Goal: Transaction & Acquisition: Purchase product/service

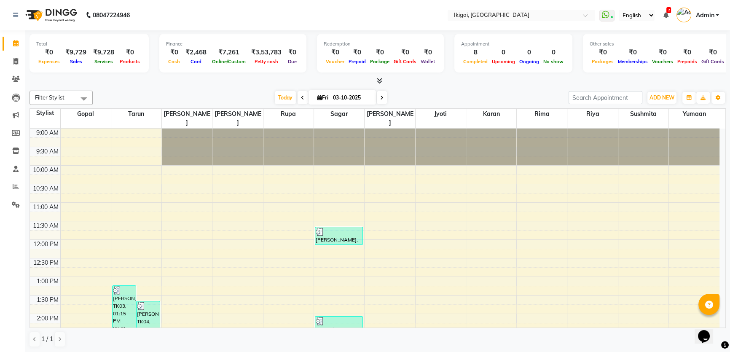
scroll to position [256, 0]
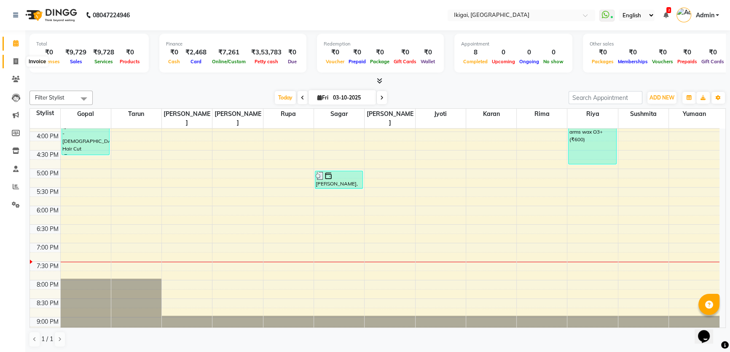
click at [11, 62] on span at bounding box center [15, 62] width 15 height 10
select select "service"
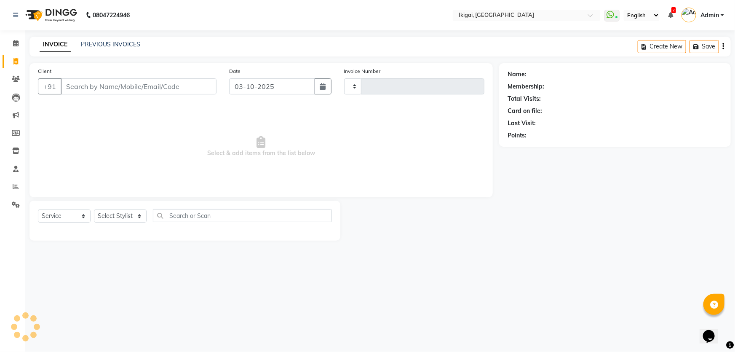
type input "2432"
select select "4429"
click at [123, 214] on select "Select Stylist [PERSON_NAME] [PERSON_NAME] [PERSON_NAME] [PERSON_NAME] [PERSON_…" at bounding box center [120, 215] width 53 height 13
select select "24732"
click at [94, 209] on select "Select Stylist [PERSON_NAME] [PERSON_NAME] [PERSON_NAME] [PERSON_NAME] [PERSON_…" at bounding box center [120, 215] width 53 height 13
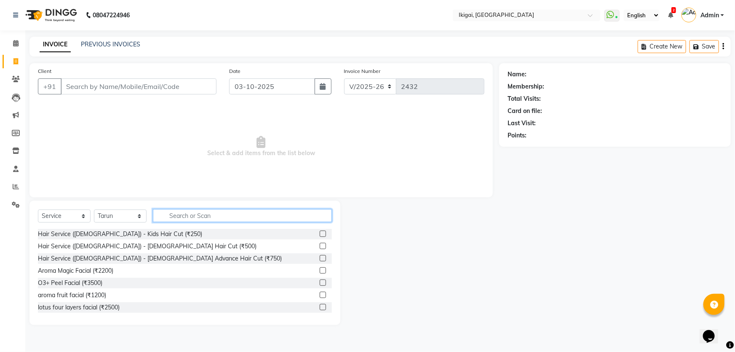
click at [182, 214] on input "text" at bounding box center [242, 215] width 179 height 13
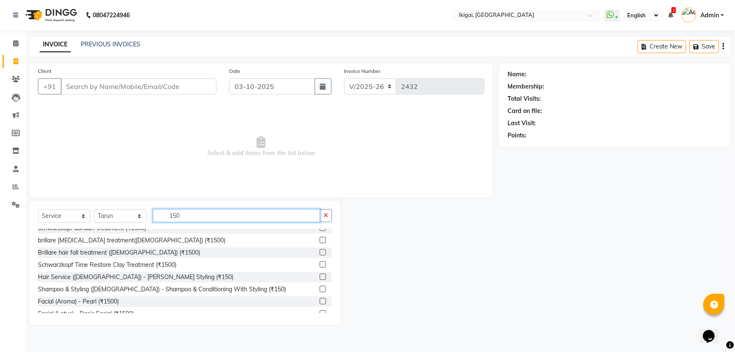
scroll to position [153, 0]
type input "150"
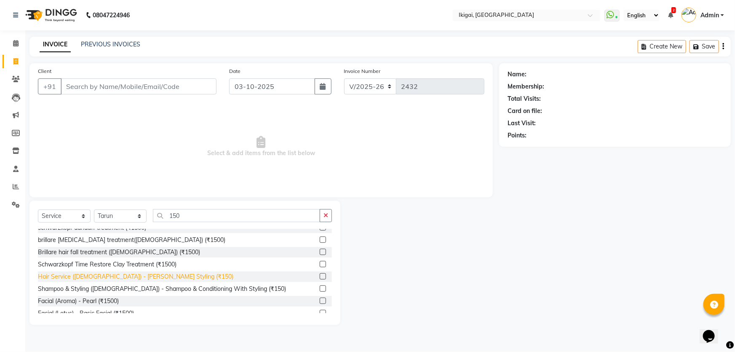
click at [110, 278] on div "Hair Service ([DEMOGRAPHIC_DATA]) - [PERSON_NAME] Styling (₹150)" at bounding box center [136, 276] width 196 height 9
checkbox input "false"
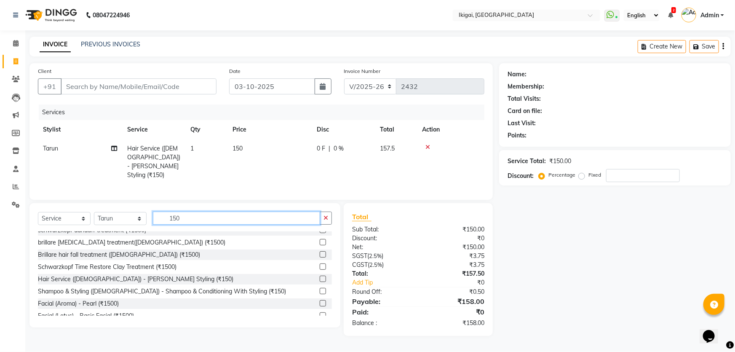
click at [180, 214] on input "150" at bounding box center [236, 218] width 167 height 13
type input "1"
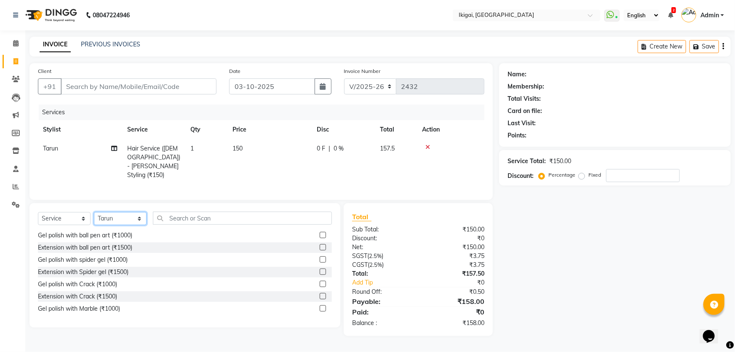
click at [120, 216] on select "Select Stylist [PERSON_NAME] [PERSON_NAME] [PERSON_NAME] [PERSON_NAME] [PERSON_…" at bounding box center [120, 218] width 53 height 13
select select "82442"
click at [94, 212] on select "Select Stylist [PERSON_NAME] [PERSON_NAME] [PERSON_NAME] [PERSON_NAME] [PERSON_…" at bounding box center [120, 218] width 53 height 13
click at [186, 213] on input "text" at bounding box center [242, 218] width 179 height 13
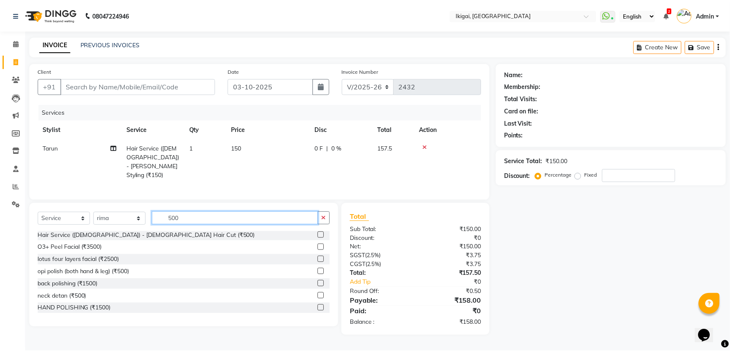
scroll to position [0, 0]
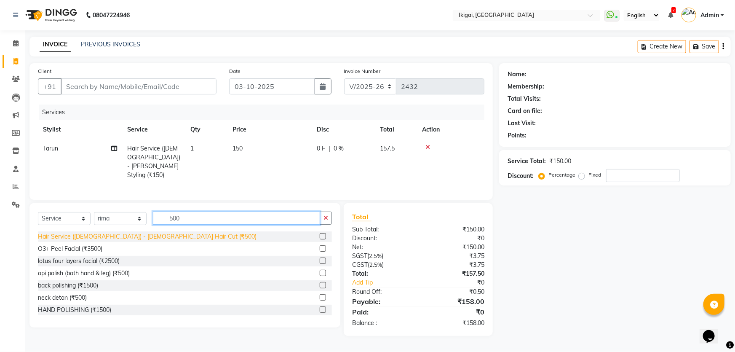
type input "500"
click at [136, 236] on div "Hair Service ([DEMOGRAPHIC_DATA]) - [DEMOGRAPHIC_DATA] Hair Cut (₹500)" at bounding box center [147, 236] width 219 height 9
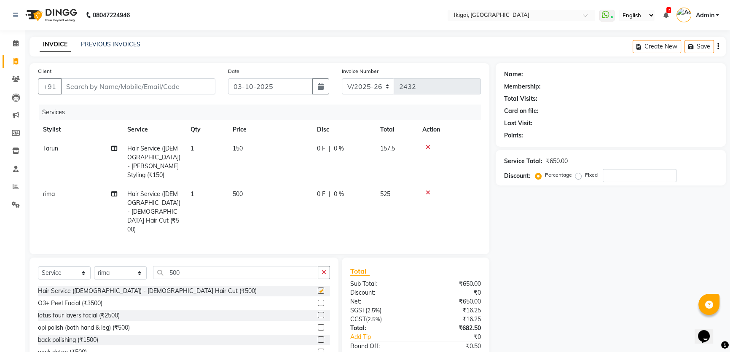
checkbox input "false"
click at [88, 88] on input "Client" at bounding box center [138, 86] width 155 height 16
type input "8"
type input "0"
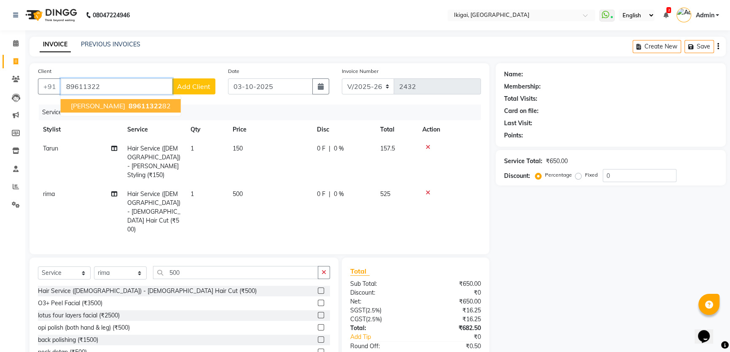
click at [83, 107] on span "[PERSON_NAME]" at bounding box center [98, 106] width 54 height 8
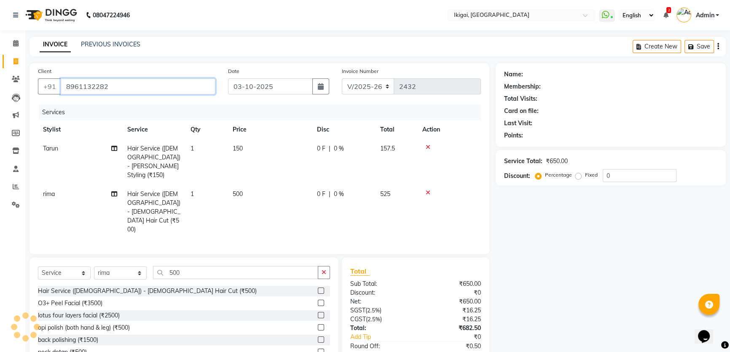
type input "8961132282"
select select "1: Object"
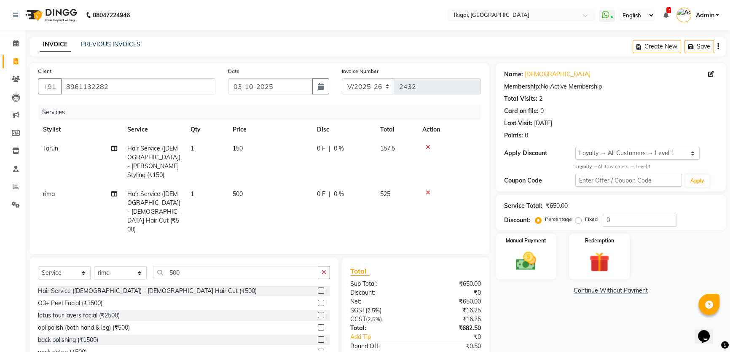
scroll to position [30, 0]
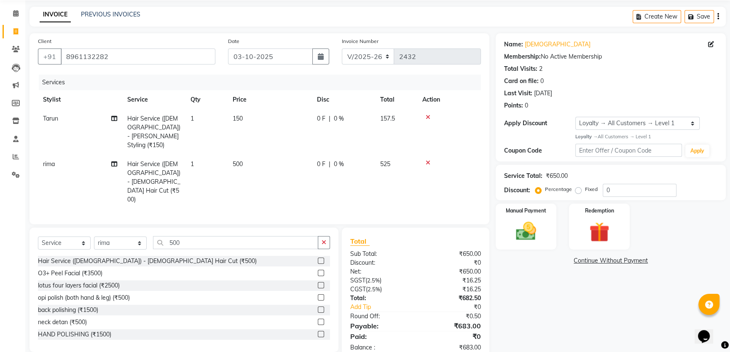
click at [233, 160] on span "500" at bounding box center [238, 164] width 10 height 8
select select "82442"
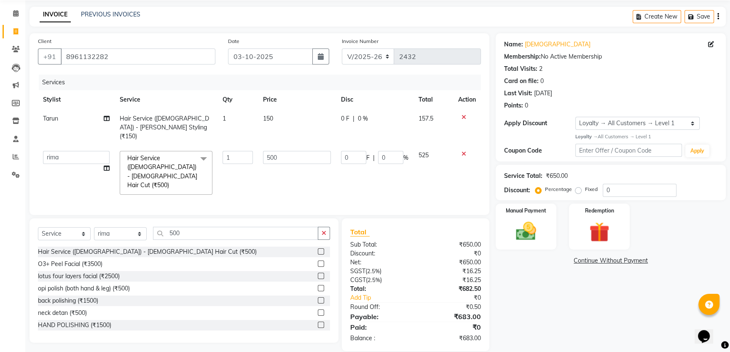
scroll to position [21, 0]
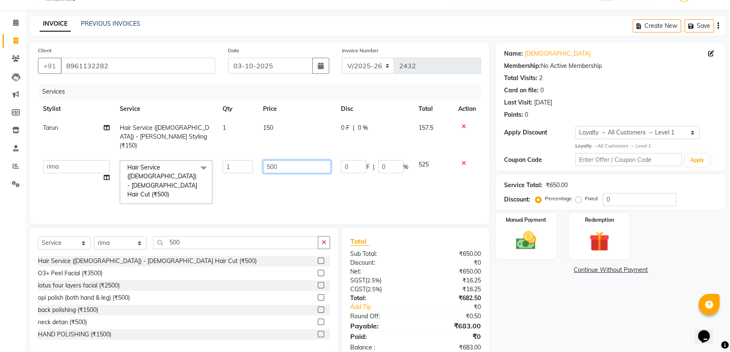
click at [269, 160] on input "500" at bounding box center [297, 166] width 68 height 13
type input "600"
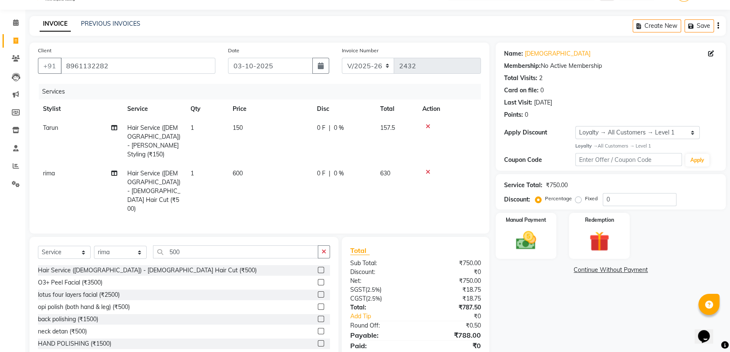
click at [518, 299] on div "Name: [PERSON_NAME] Membership: No Active Membership Total Visits: 2 Card on fi…" at bounding box center [614, 206] width 236 height 327
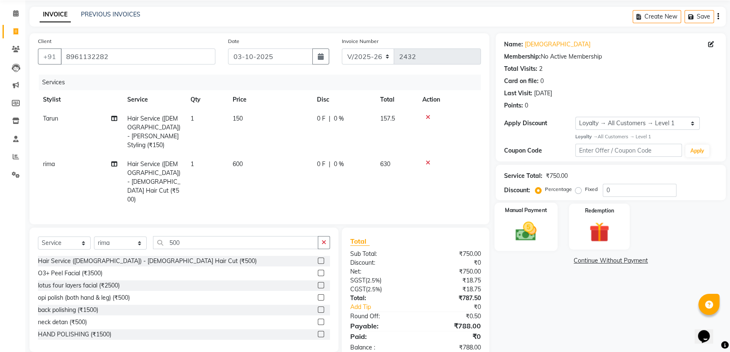
click at [533, 233] on img at bounding box center [526, 231] width 34 height 24
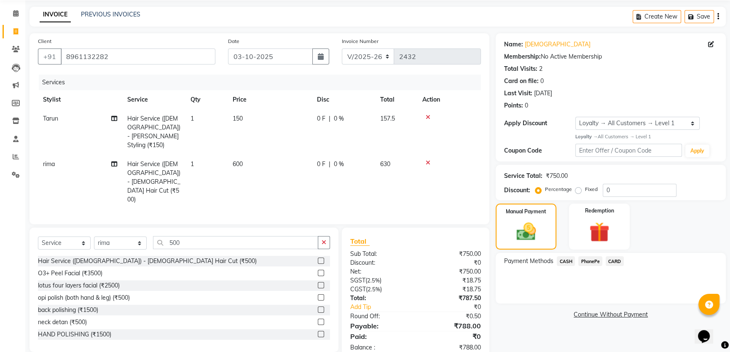
click at [614, 261] on span "CARD" at bounding box center [615, 261] width 18 height 10
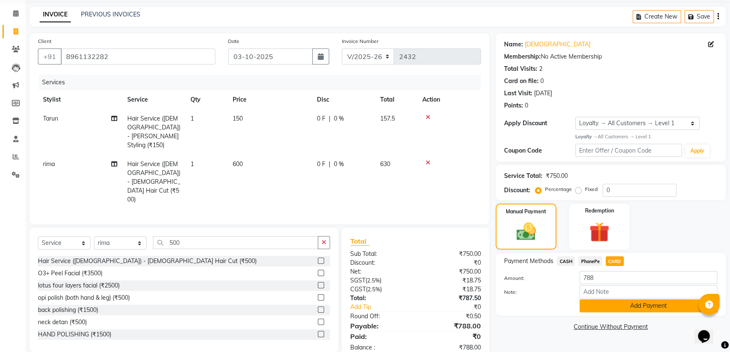
click at [616, 308] on button "Add Payment" at bounding box center [648, 305] width 138 height 13
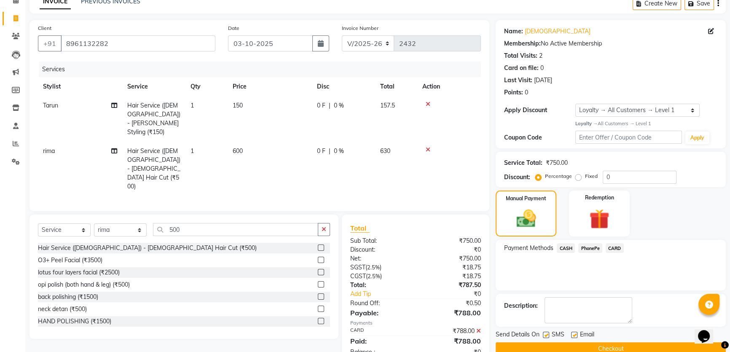
scroll to position [90, 0]
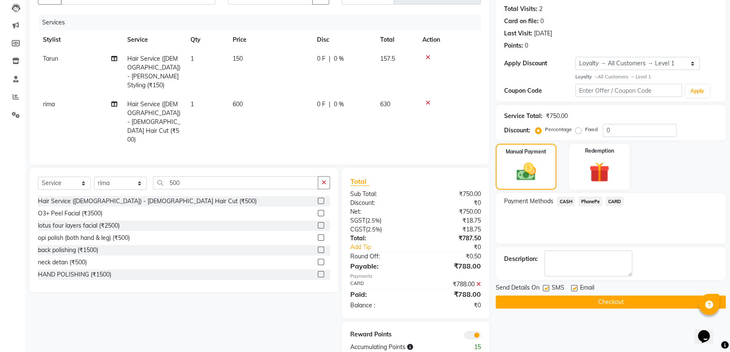
click at [610, 202] on span "CARD" at bounding box center [615, 201] width 18 height 10
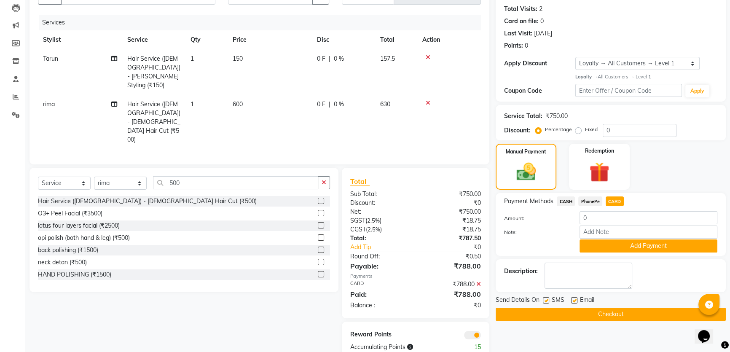
click at [563, 315] on button "Checkout" at bounding box center [611, 314] width 230 height 13
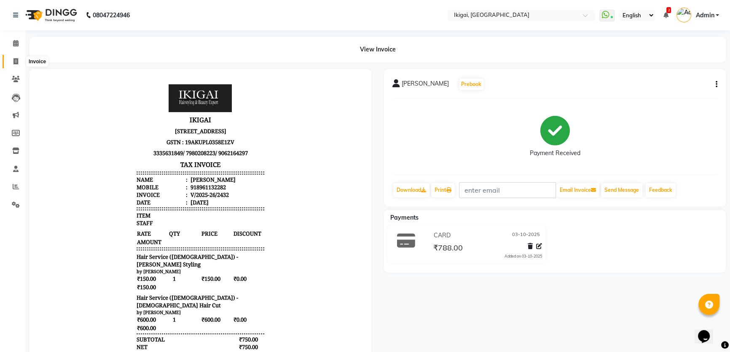
click at [15, 59] on icon at bounding box center [15, 61] width 5 height 6
select select "service"
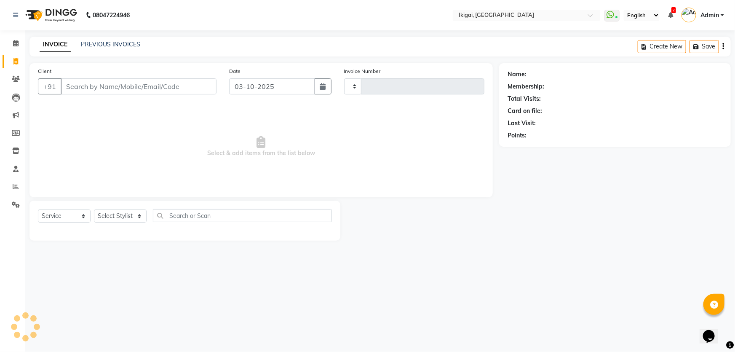
type input "2433"
select select "4429"
click at [113, 216] on select "Select Stylist [PERSON_NAME] [PERSON_NAME] [PERSON_NAME] [PERSON_NAME] [PERSON_…" at bounding box center [120, 215] width 53 height 13
select select "82442"
click at [94, 209] on select "Select Stylist [PERSON_NAME] [PERSON_NAME] [PERSON_NAME] [PERSON_NAME] [PERSON_…" at bounding box center [120, 215] width 53 height 13
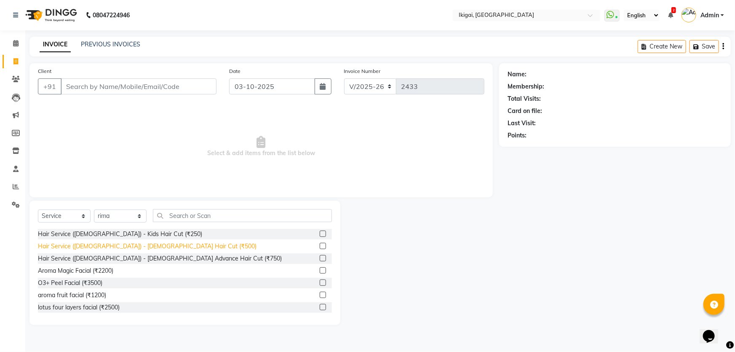
click at [158, 248] on div "Hair Service ([DEMOGRAPHIC_DATA]) - [DEMOGRAPHIC_DATA] Hair Cut (₹500)" at bounding box center [147, 246] width 219 height 9
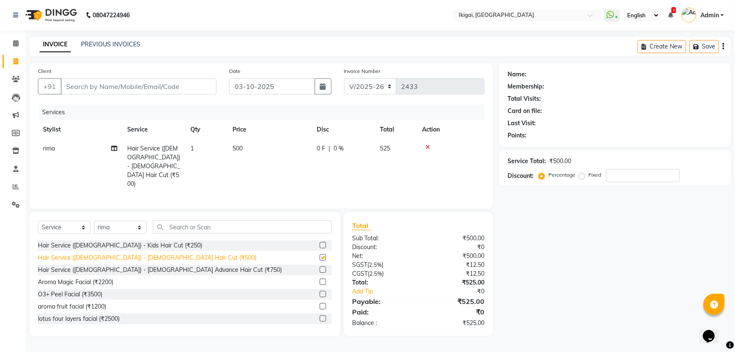
checkbox input "false"
click at [153, 82] on input "Client" at bounding box center [139, 86] width 156 height 16
click at [81, 89] on input "Client" at bounding box center [139, 86] width 156 height 16
type input "9"
type input "0"
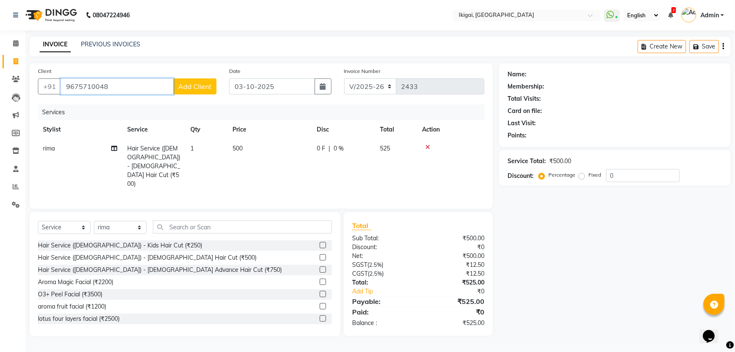
type input "9675710048"
click at [196, 90] on span "Add Client" at bounding box center [194, 86] width 33 height 8
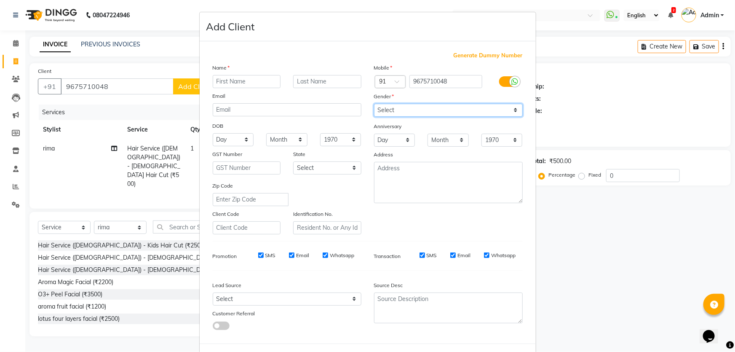
click at [411, 115] on select "Select [DEMOGRAPHIC_DATA] [DEMOGRAPHIC_DATA] Other Prefer Not To Say" at bounding box center [448, 110] width 149 height 13
select select "[DEMOGRAPHIC_DATA]"
click at [374, 104] on select "Select [DEMOGRAPHIC_DATA] [DEMOGRAPHIC_DATA] Other Prefer Not To Say" at bounding box center [448, 110] width 149 height 13
click at [253, 82] on input "text" at bounding box center [247, 81] width 68 height 13
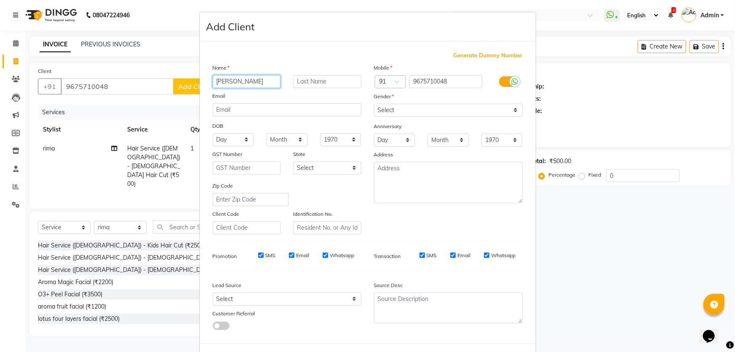
type input "[PERSON_NAME]"
click at [296, 81] on input "text" at bounding box center [327, 81] width 68 height 13
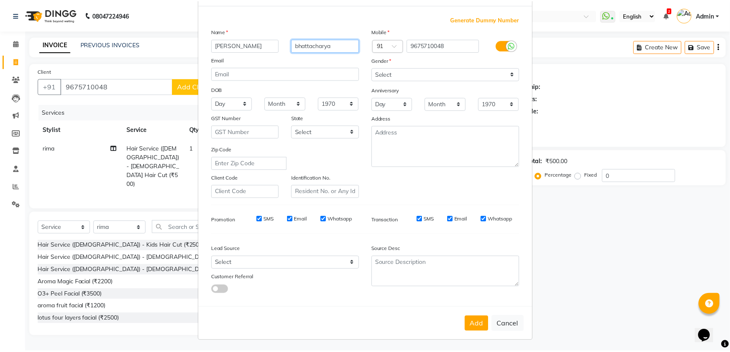
scroll to position [39, 0]
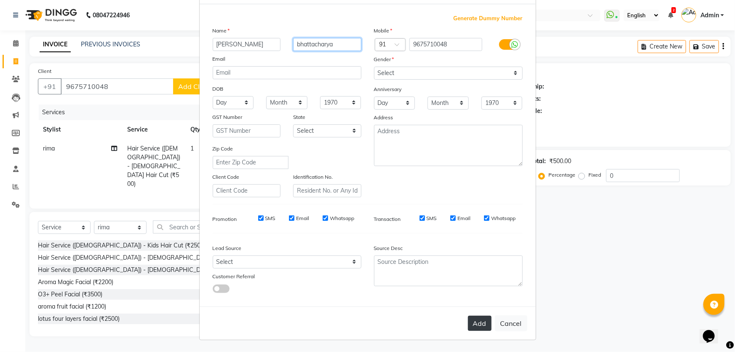
type input "bhattacharya"
click at [476, 326] on button "Add" at bounding box center [480, 323] width 24 height 15
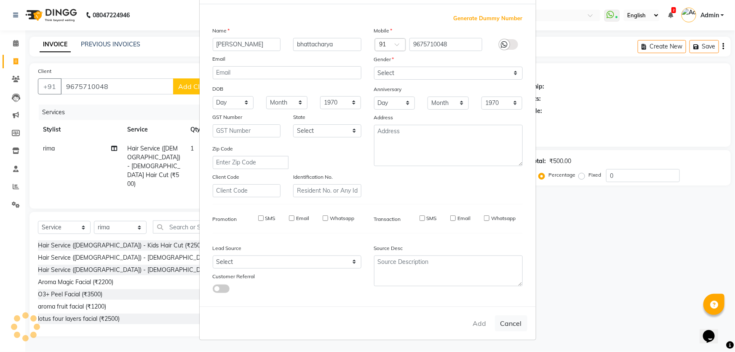
select select
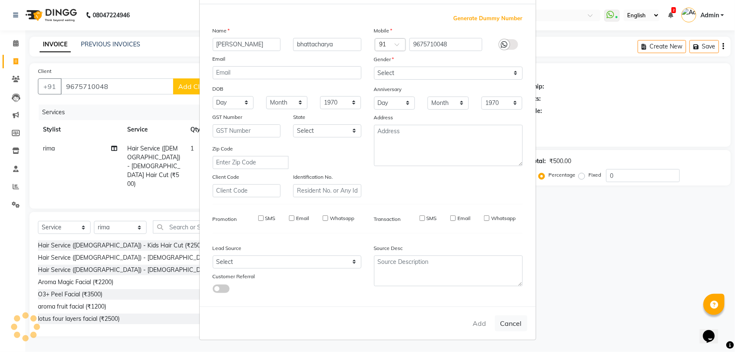
select select
checkbox input "false"
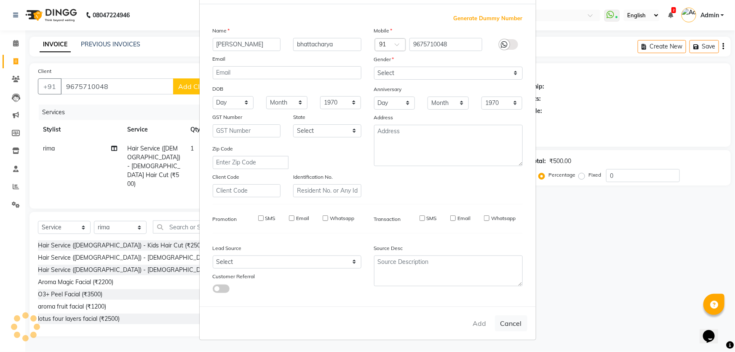
checkbox input "false"
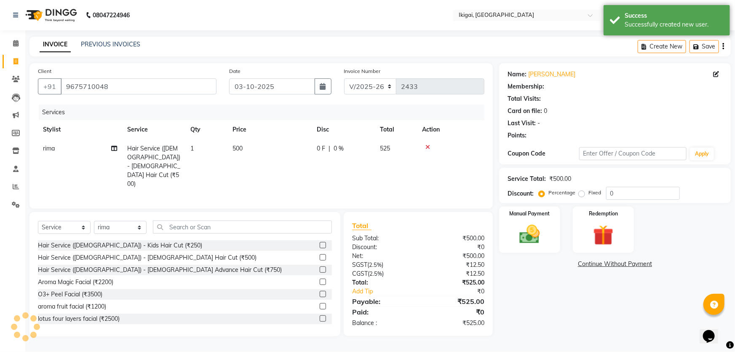
select select "1: Object"
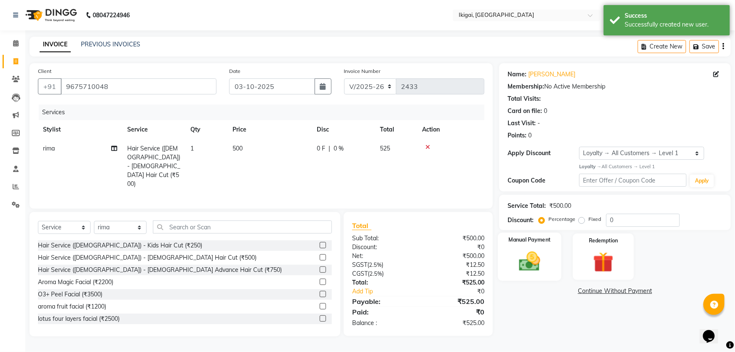
click at [544, 253] on img at bounding box center [530, 261] width 35 height 24
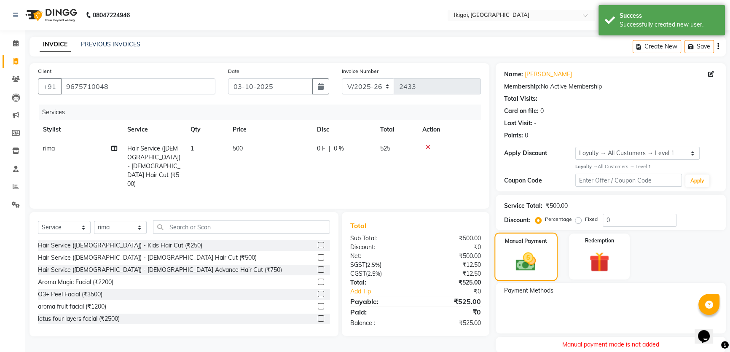
scroll to position [30, 0]
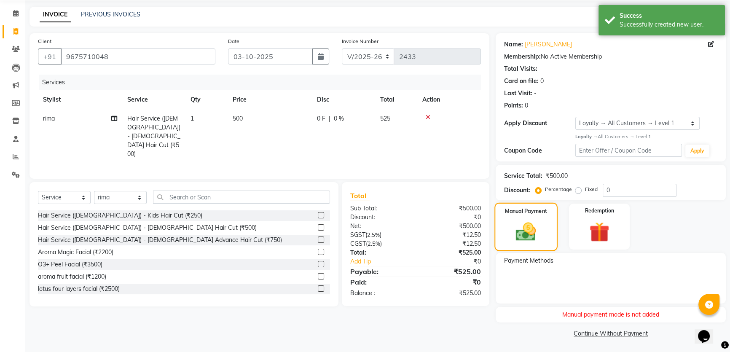
click at [546, 240] on div "Manual Payment" at bounding box center [525, 227] width 63 height 48
click at [442, 322] on div "Client [PHONE_NUMBER] Date [DATE] Invoice Number V/2025 V/[PHONE_NUMBER] Servic…" at bounding box center [259, 186] width 472 height 306
click at [584, 230] on img at bounding box center [599, 232] width 34 height 26
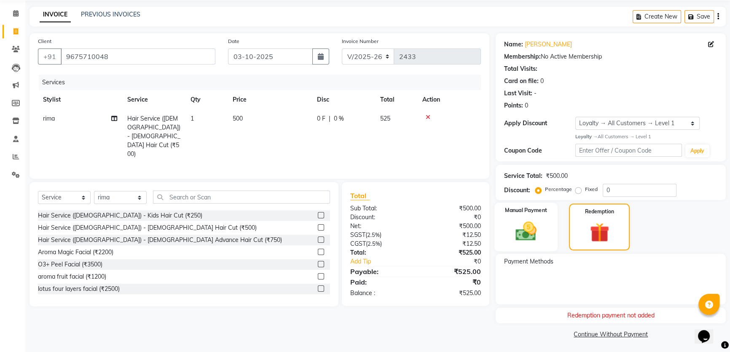
click at [535, 223] on img at bounding box center [526, 231] width 34 height 24
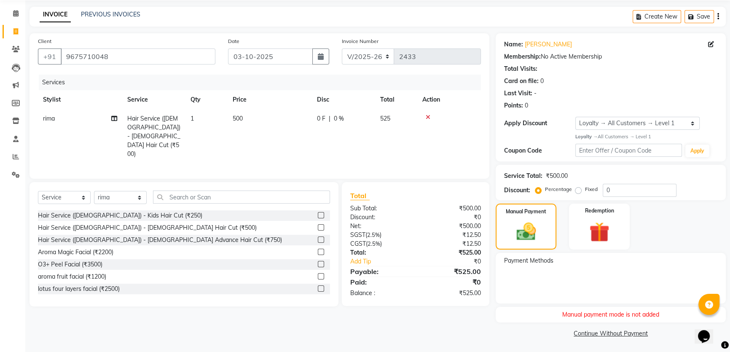
click at [589, 332] on link "Continue Without Payment" at bounding box center [610, 333] width 227 height 9
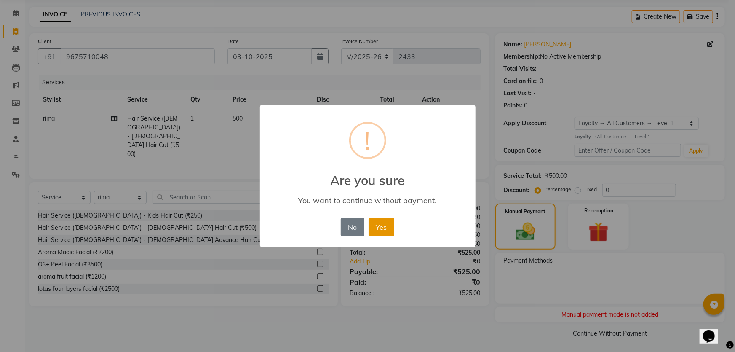
click at [382, 223] on button "Yes" at bounding box center [382, 227] width 26 height 19
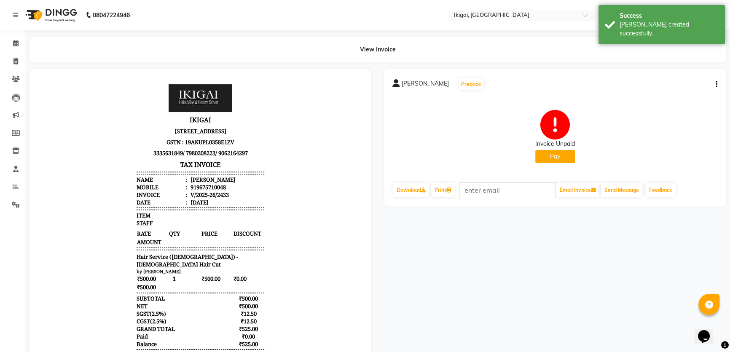
click at [550, 156] on button "Pay" at bounding box center [555, 156] width 40 height 13
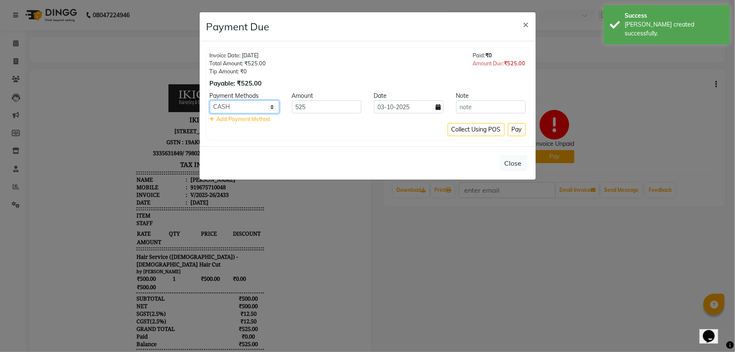
click at [262, 107] on select "CASH PhonePe CARD" at bounding box center [245, 106] width 70 height 13
select select "2"
click at [210, 100] on select "CASH PhonePe CARD" at bounding box center [245, 106] width 70 height 13
click at [513, 129] on button "Pay" at bounding box center [517, 129] width 18 height 13
